Goal: Information Seeking & Learning: Check status

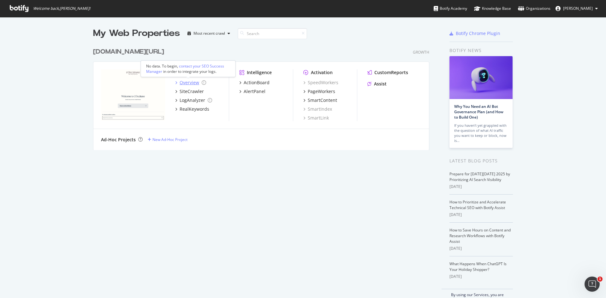
click at [189, 83] on div "Overview" at bounding box center [190, 83] width 20 height 6
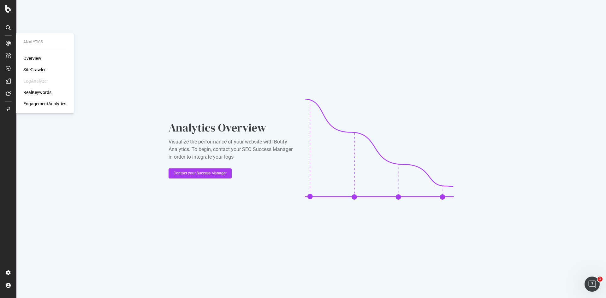
click at [32, 69] on div "SiteCrawler" at bounding box center [34, 70] width 22 height 6
